Goal: Task Accomplishment & Management: Complete application form

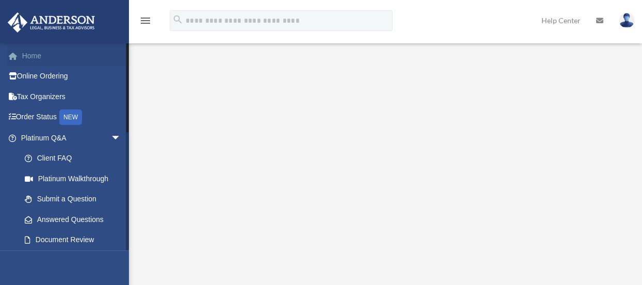
click at [41, 54] on link "Home" at bounding box center [71, 55] width 129 height 21
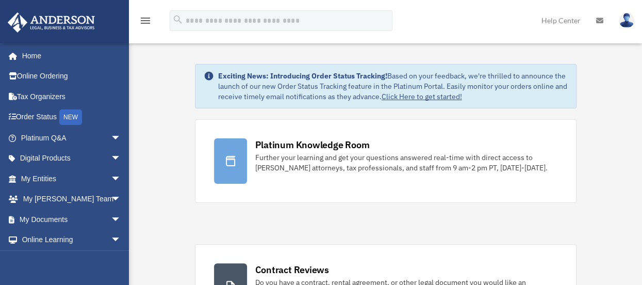
click at [567, 21] on link "Help Center" at bounding box center [561, 20] width 55 height 41
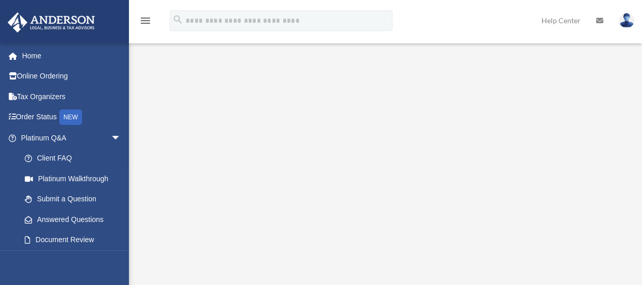
click at [148, 21] on icon "menu" at bounding box center [145, 20] width 12 height 12
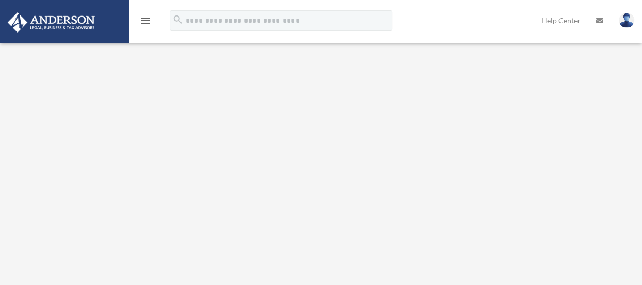
click at [147, 23] on icon "menu" at bounding box center [145, 20] width 12 height 12
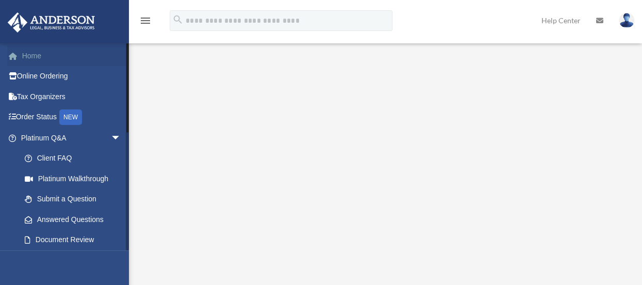
click at [32, 61] on link "Home" at bounding box center [71, 55] width 129 height 21
click at [67, 234] on link "Document Review" at bounding box center [75, 239] width 122 height 21
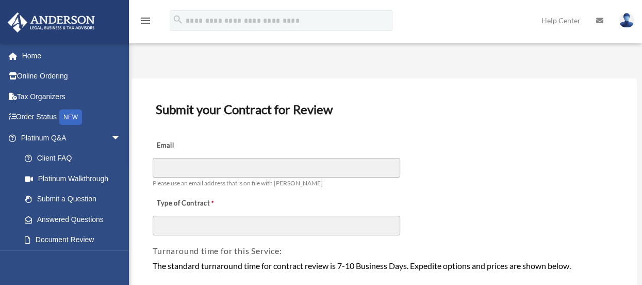
click at [627, 21] on img at bounding box center [626, 20] width 15 height 15
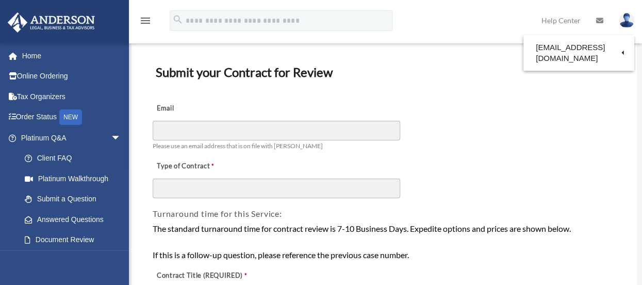
scroll to position [64, 0]
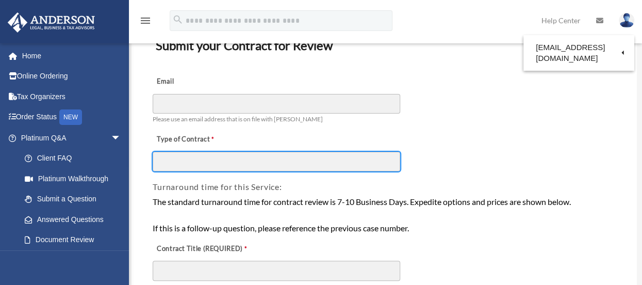
click at [316, 154] on input "Type of Contract" at bounding box center [277, 162] width 248 height 20
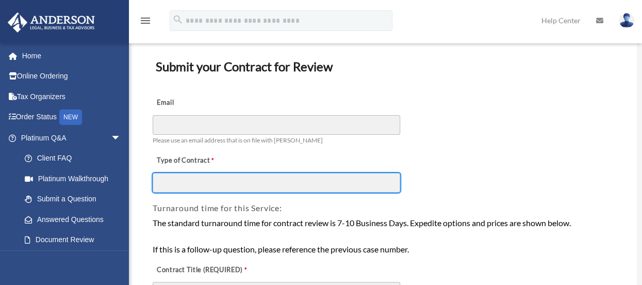
scroll to position [41, 0]
